Goal: Navigation & Orientation: Find specific page/section

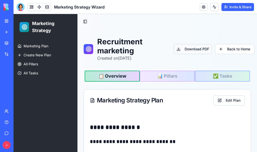
click at [197, 47] on button "Download PDF" at bounding box center [193, 49] width 38 height 10
click at [8, 31] on link "New app" at bounding box center [12, 32] width 20 height 10
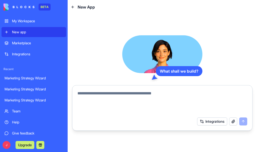
click at [27, 44] on div "Marketplace" at bounding box center [37, 43] width 51 height 5
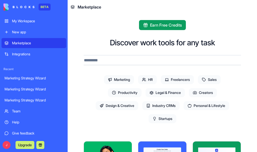
click at [140, 60] on input at bounding box center [163, 60] width 176 height 10
type input "*"
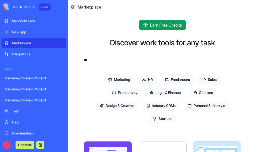
type input "*"
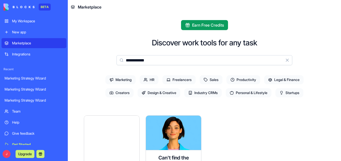
click at [161, 60] on input "**********" at bounding box center [204, 60] width 176 height 10
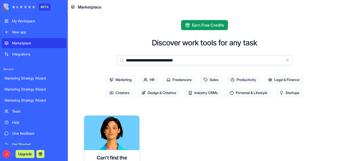
type input "**********"
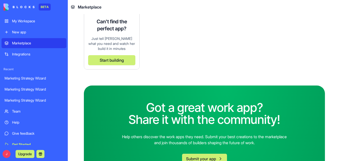
scroll to position [85, 0]
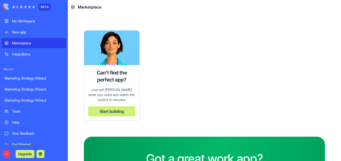
click at [16, 31] on div "New app" at bounding box center [37, 32] width 51 height 5
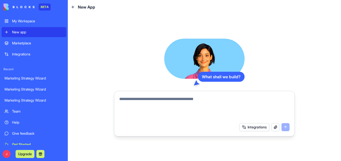
click at [27, 77] on div "Marketing Strategy Wizard" at bounding box center [34, 78] width 59 height 5
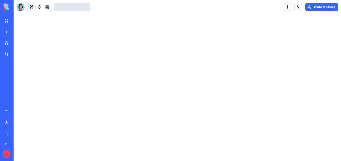
click at [19, 22] on div "My Workspace" at bounding box center [15, 21] width 7 height 5
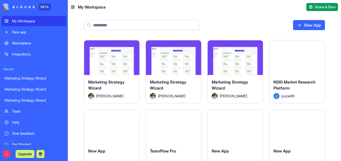
click at [146, 28] on input at bounding box center [141, 25] width 115 height 10
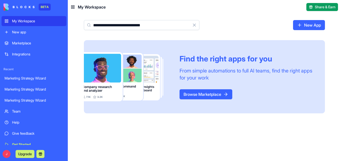
type input "**********"
click at [227, 97] on link "Browse Marketplace" at bounding box center [205, 94] width 53 height 10
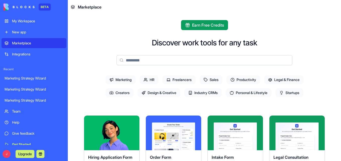
click at [111, 76] on span "Marketing" at bounding box center [120, 79] width 30 height 9
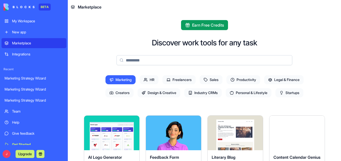
click at [121, 80] on span "Marketing" at bounding box center [120, 79] width 30 height 9
